Goal: Answer question/provide support

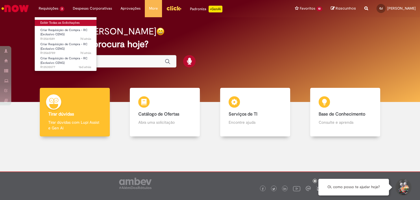
click at [47, 21] on link "Exibir Todas as Solicitações" at bounding box center [66, 23] width 62 height 6
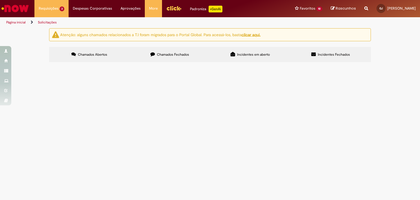
click at [0, 0] on span "Serviços de finalização da centrifuga de bico: vvlas do cip e tubulação de said…" at bounding box center [0, 0] width 0 height 0
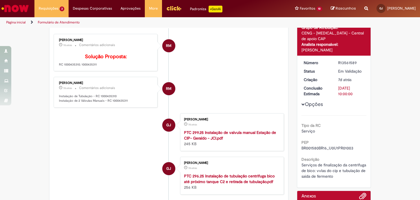
scroll to position [56, 0]
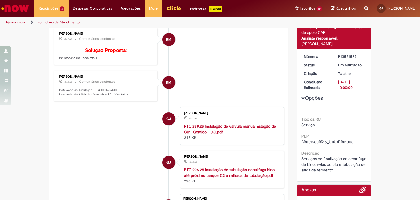
click at [108, 96] on p "Instalação de Tubulação - RC 1000435310 Instalação de 2 Válvulas Manuais - RC 1…" at bounding box center [106, 92] width 94 height 9
copy p "1000435310"
click at [123, 96] on p "Instalação de Tubulação - RC 1000435310 Instalação de 2 Válvulas Manuais - RC 1…" at bounding box center [106, 92] width 94 height 9
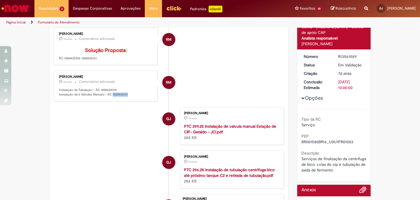
copy p "1000435311"
click at [56, 98] on div "[PERSON_NAME] 7d atrás 7 dias atrás Comentários adicionais Instalação de Tubula…" at bounding box center [105, 85] width 100 height 27
drag, startPoint x: 57, startPoint y: 97, endPoint x: 127, endPoint y: 102, distance: 70.4
click at [127, 96] on p "Instalação de Tubulação - RC 1000435310 Instalação de 2 Válvulas Manuais - RC 1…" at bounding box center [106, 92] width 94 height 9
drag, startPoint x: 127, startPoint y: 102, endPoint x: 118, endPoint y: 99, distance: 9.6
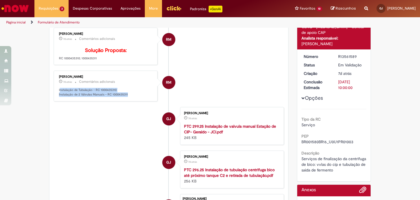
click at [118, 96] on p "Instalação de Tubulação - RC 1000435310 Instalação de 2 Válvulas Manuais - RC 1…" at bounding box center [106, 92] width 94 height 9
click at [59, 96] on p "Instalação de Tubulação - RC 1000435310 Instalação de 2 Válvulas Manuais - RC 1…" at bounding box center [106, 92] width 94 height 9
click at [56, 97] on div "[PERSON_NAME] 7d atrás 7 dias atrás Comentários adicionais Instalação de Tubula…" at bounding box center [105, 85] width 100 height 27
click at [59, 96] on p "Instalação de Tubulação - RC 1000435310 Instalação de 2 Válvulas Manuais - RC 1…" at bounding box center [106, 92] width 94 height 9
drag, startPoint x: 57, startPoint y: 98, endPoint x: 138, endPoint y: 103, distance: 81.1
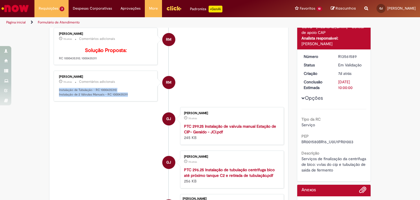
click at [138, 96] on p "Instalação de Tubulação - RC 1000435310 Instalação de 2 Válvulas Manuais - RC 1…" at bounding box center [106, 92] width 94 height 9
copy p "Instalação de Tubulação - RC 1000435310 Instalação de 2 Válvulas Manuais - RC 1…"
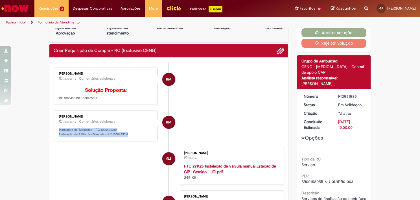
scroll to position [0, 0]
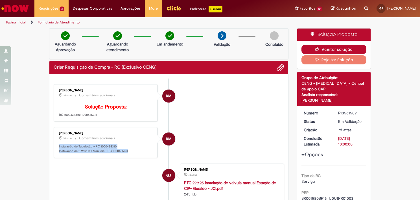
click at [350, 50] on button "Aceitar solução" at bounding box center [333, 49] width 65 height 9
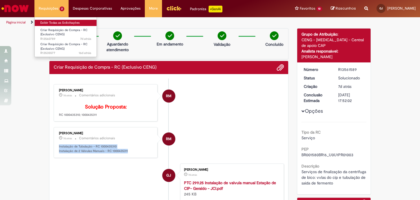
click at [44, 23] on link "Exibir Todas as Solicitações" at bounding box center [66, 23] width 62 height 6
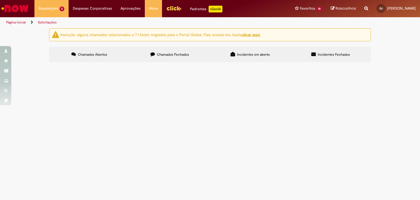
click at [0, 0] on span "DEV para a area de Brewing" at bounding box center [0, 0] width 0 height 0
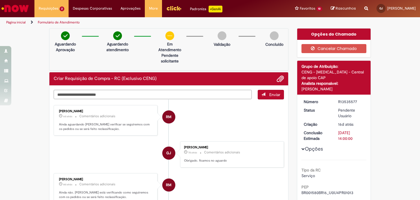
click at [79, 96] on textarea "Digite sua mensagem aqui..." at bounding box center [153, 95] width 198 height 10
type textarea "*"
type textarea "**********"
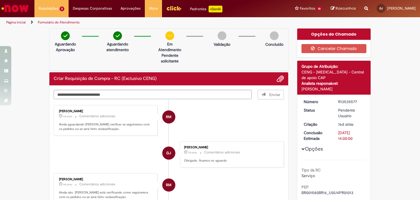
click at [348, 97] on div "Número R13535577 Status Pendente Usuário Criação 16d atrás 16 dias atrás Conclu…" at bounding box center [334, 157] width 74 height 126
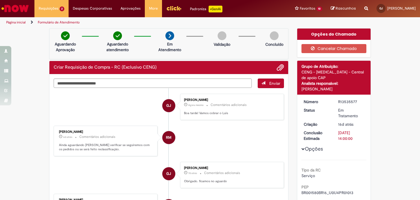
click at [347, 99] on div "R13535577" at bounding box center [351, 102] width 26 height 6
copy div "R13535577"
